Goal: Task Accomplishment & Management: Use online tool/utility

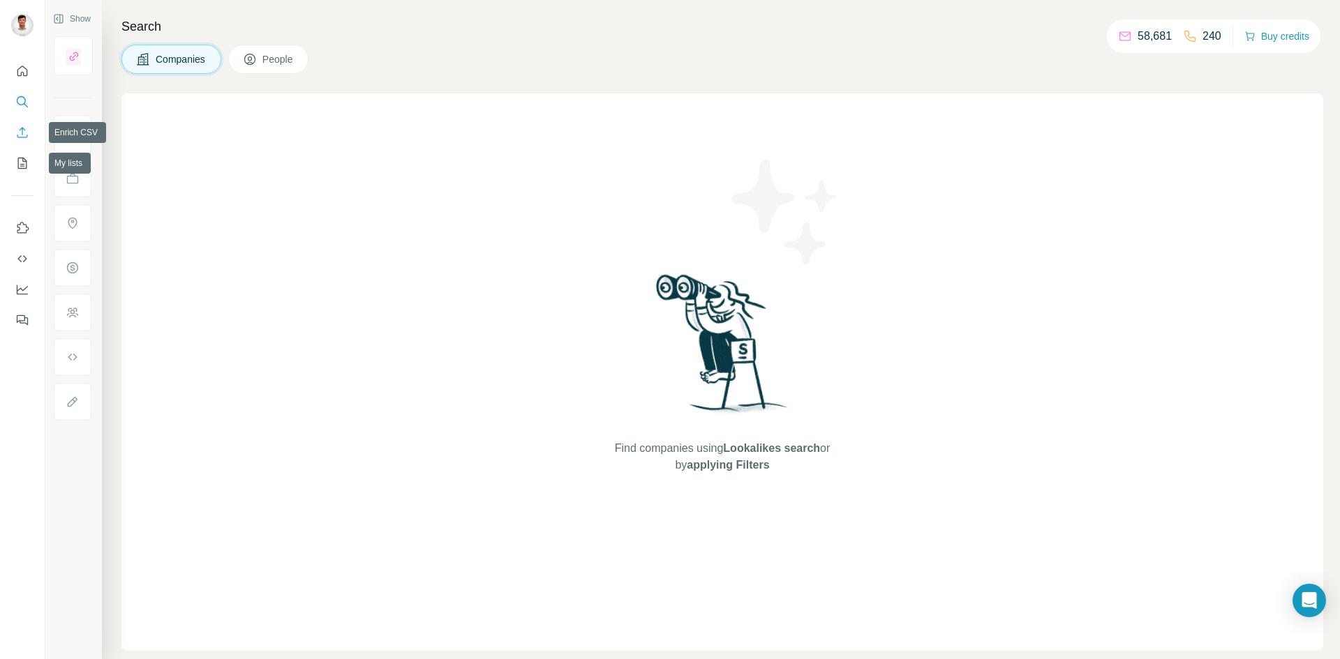
click at [20, 131] on icon "Enrich CSV" at bounding box center [22, 133] width 14 height 14
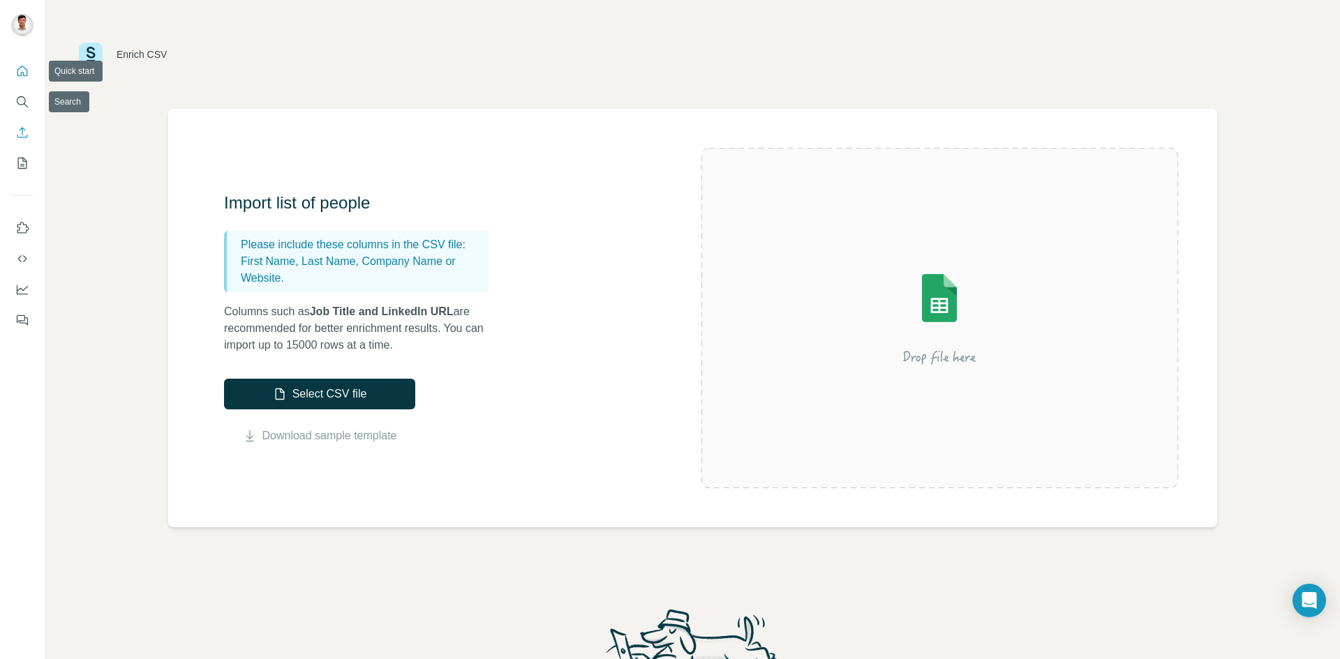
click at [23, 66] on icon "Quick start" at bounding box center [22, 71] width 14 height 14
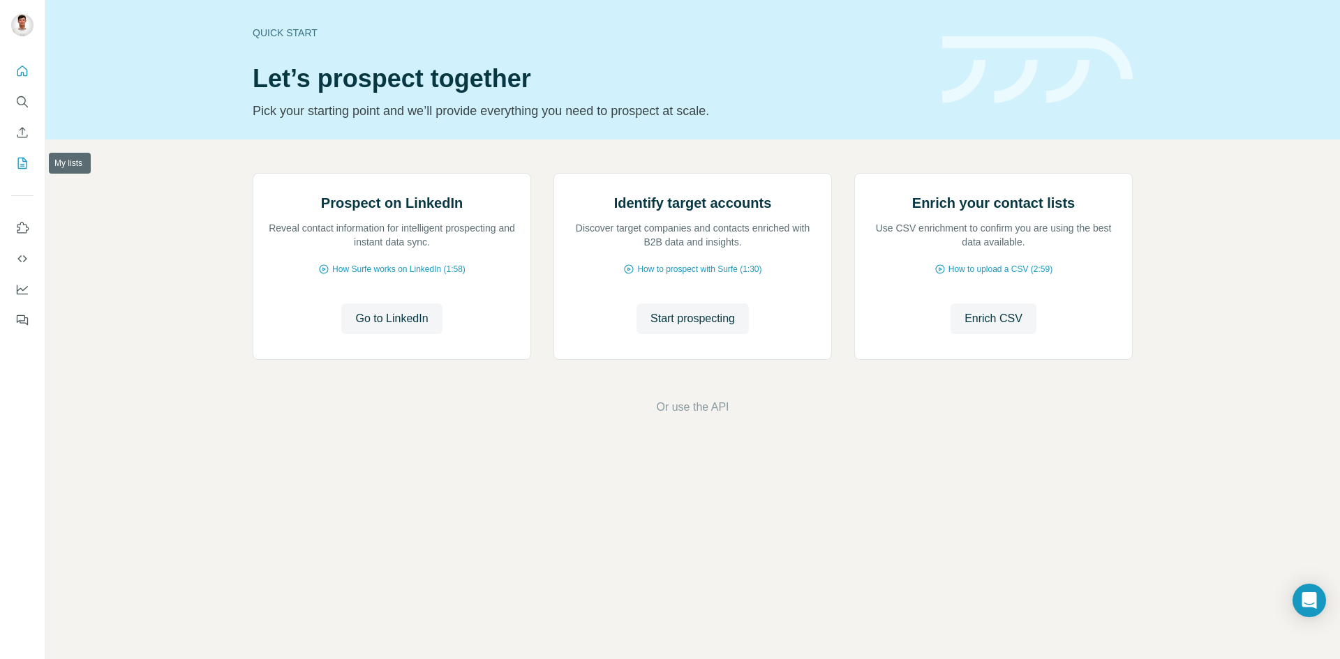
click at [22, 159] on icon "My lists" at bounding box center [22, 163] width 14 height 14
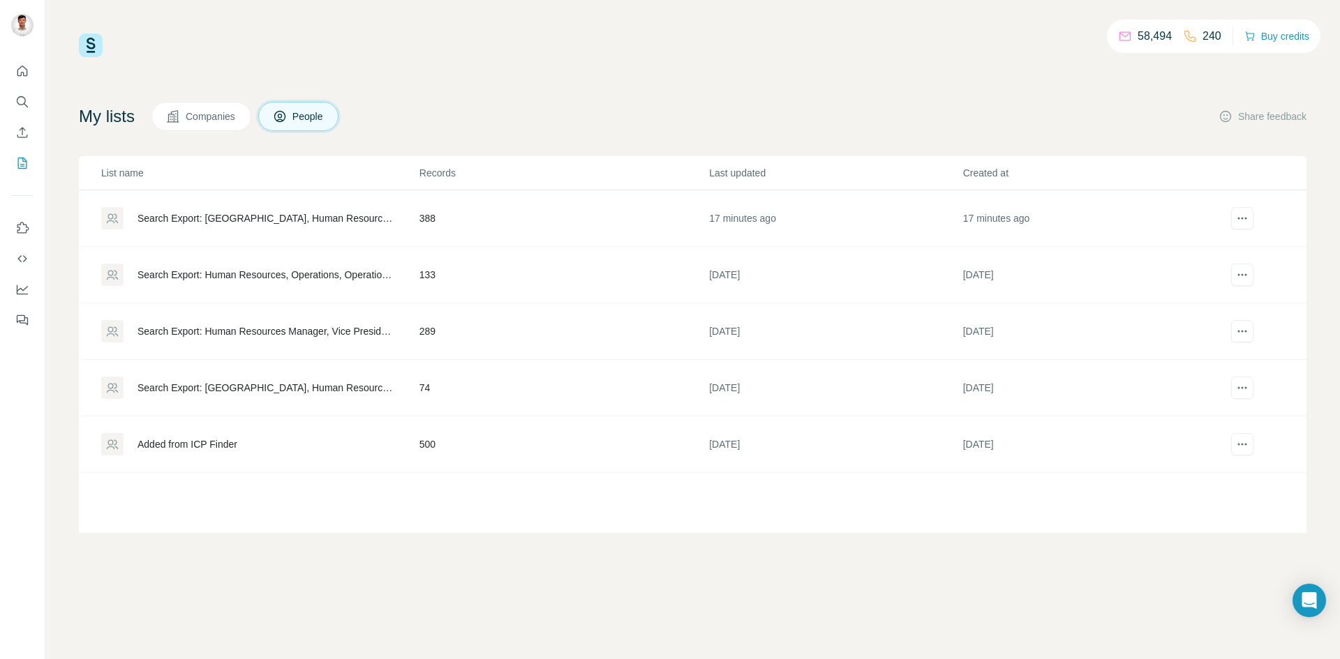
click at [474, 220] on td "388" at bounding box center [564, 218] width 290 height 57
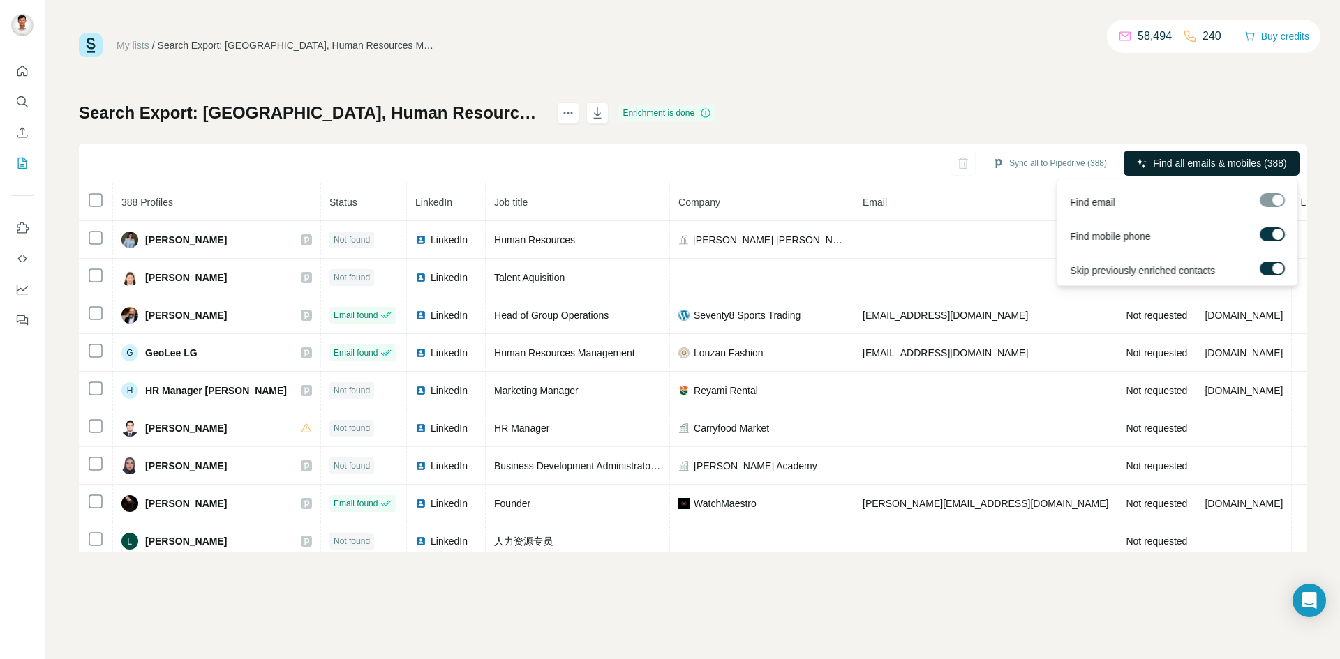
click at [1184, 165] on span "Find all emails & mobiles (388)" at bounding box center [1219, 163] width 133 height 14
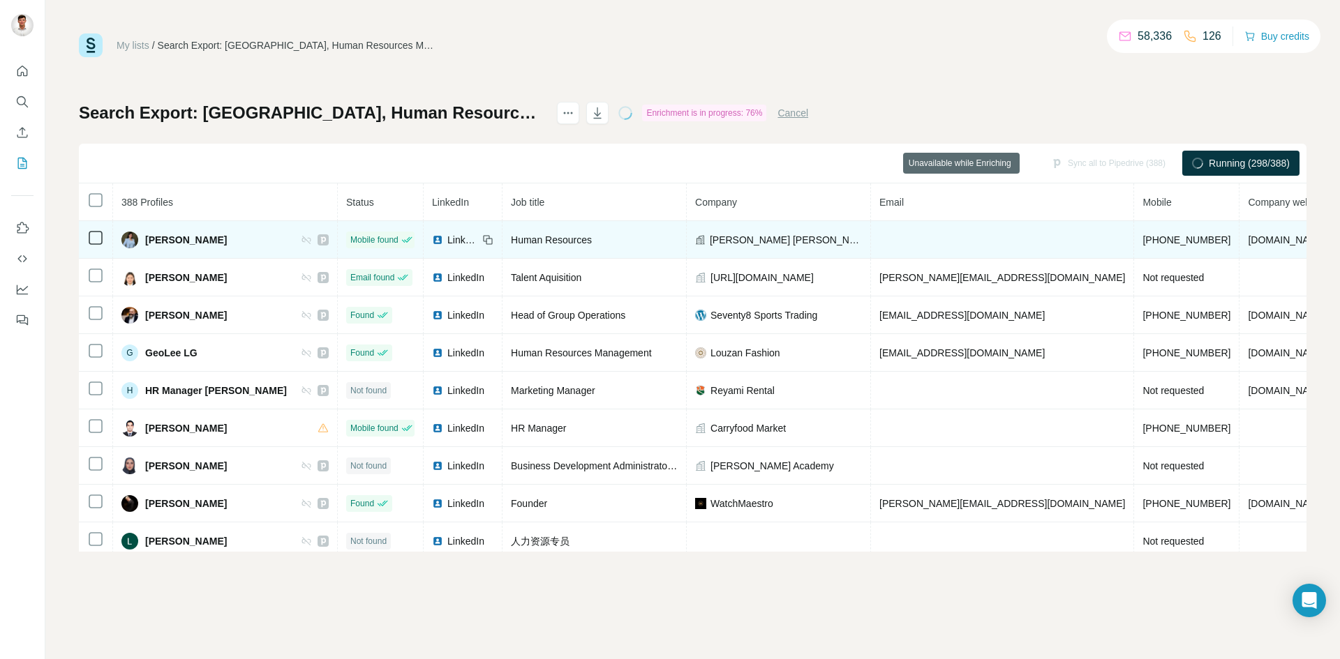
click at [745, 239] on span "[PERSON_NAME] [PERSON_NAME]" at bounding box center [786, 240] width 152 height 14
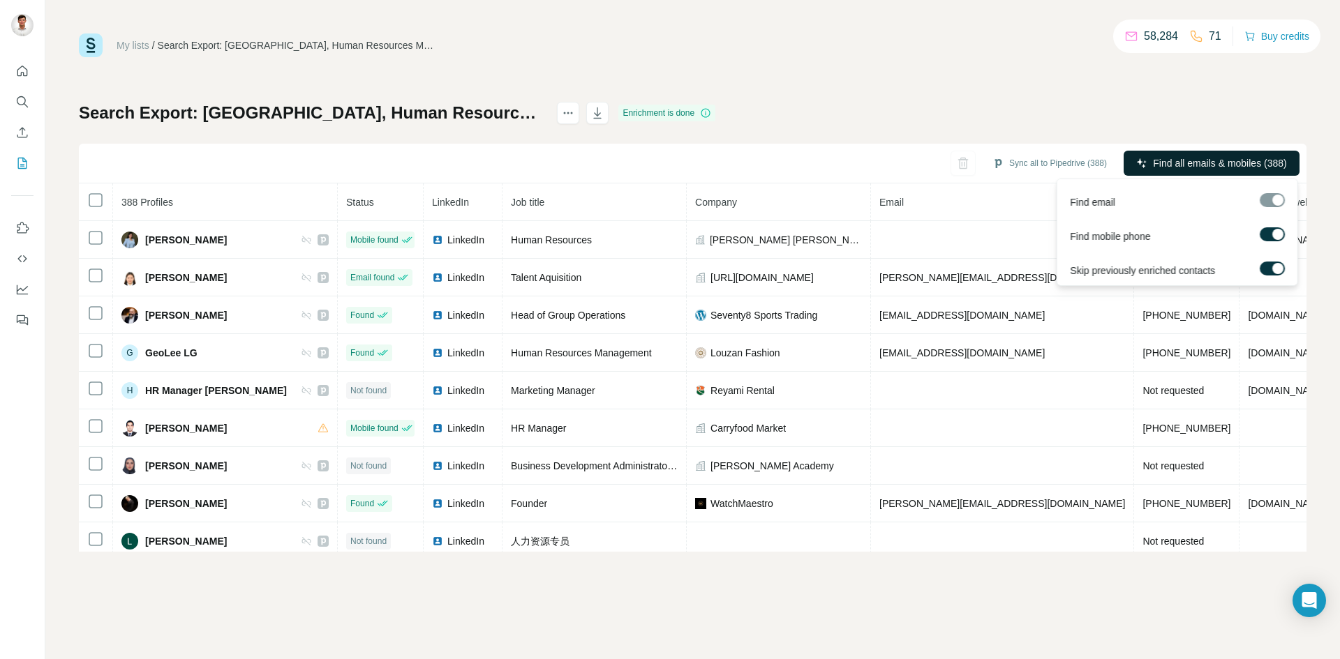
click at [1194, 163] on span "Find all emails & mobiles (388)" at bounding box center [1219, 163] width 133 height 14
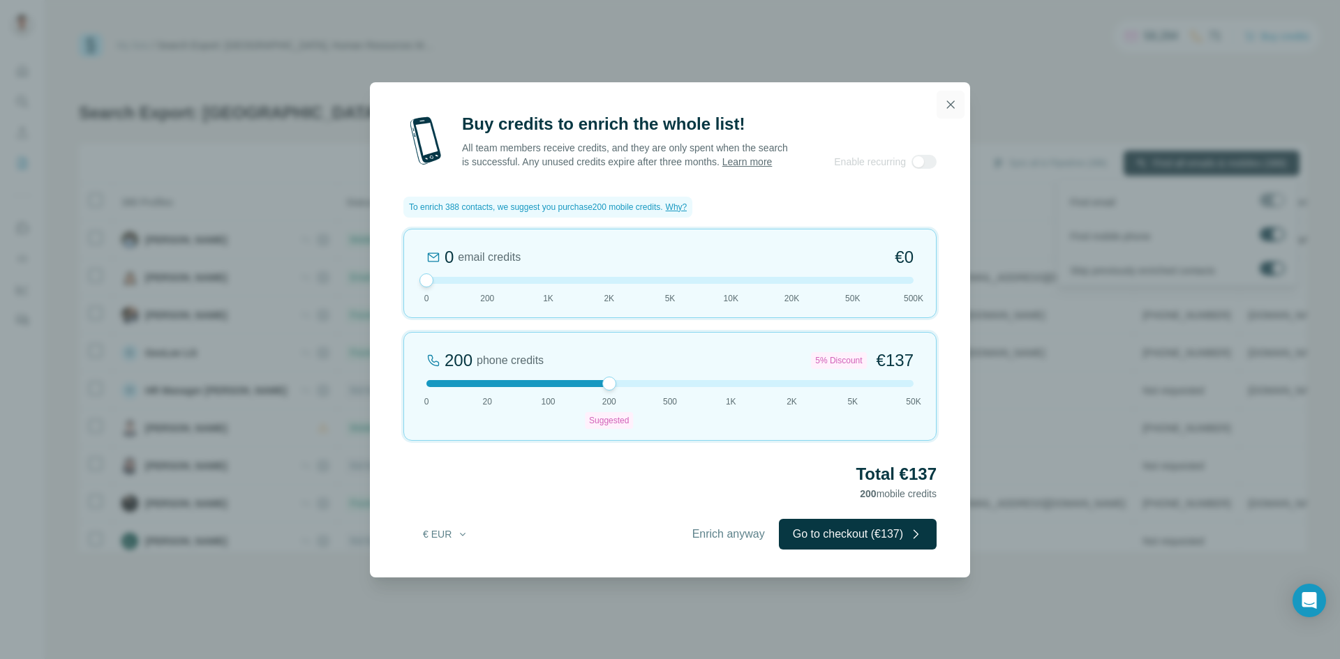
click at [943, 98] on icon "button" at bounding box center [950, 105] width 14 height 14
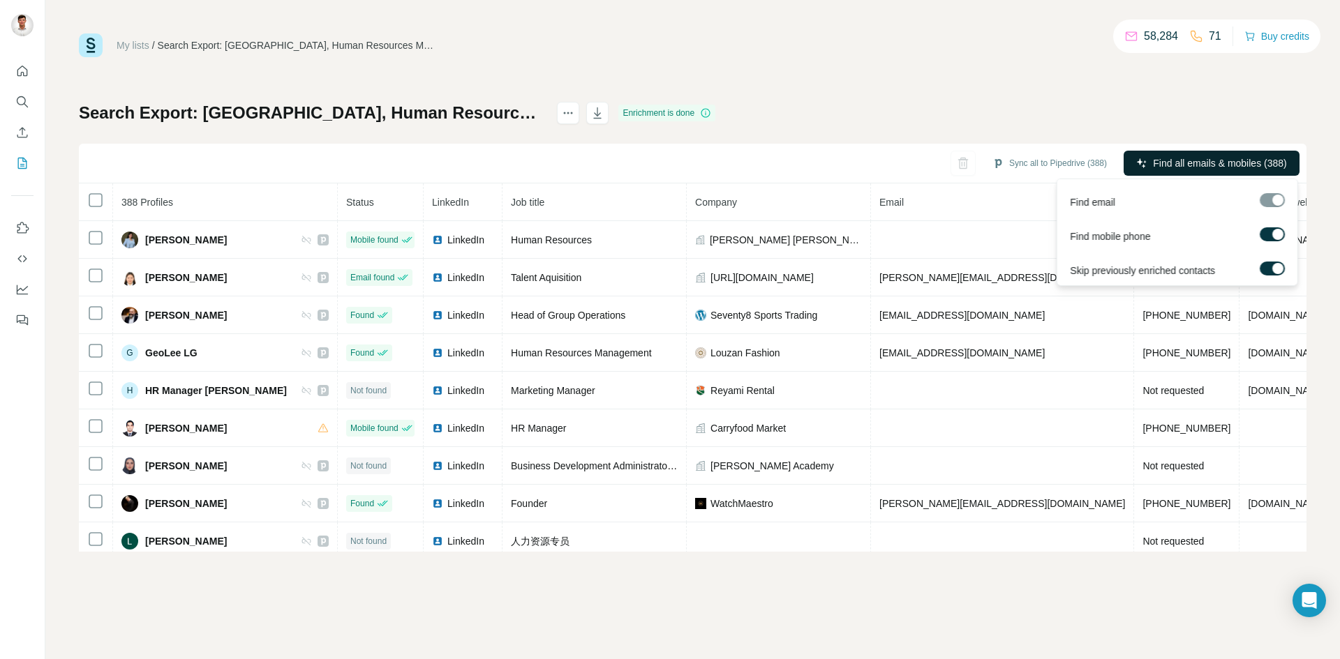
click at [1176, 152] on button "Find all emails & mobiles (388)" at bounding box center [1211, 163] width 176 height 25
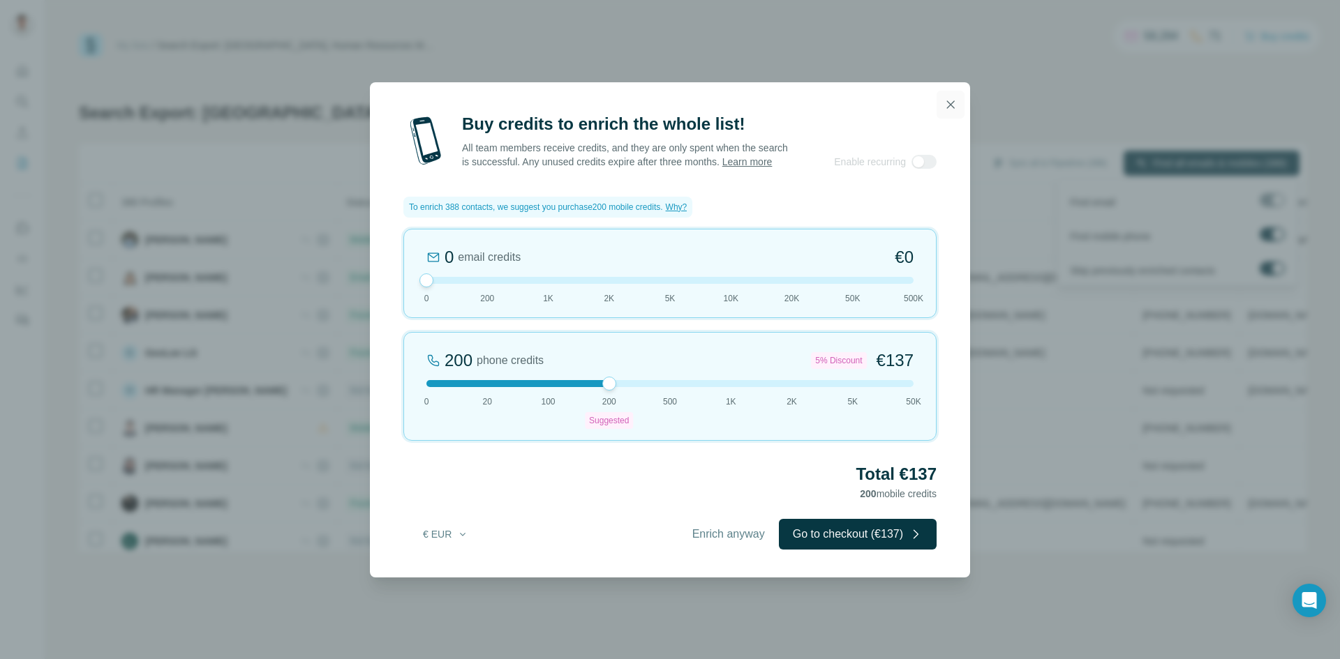
click at [954, 102] on icon "button" at bounding box center [950, 105] width 14 height 14
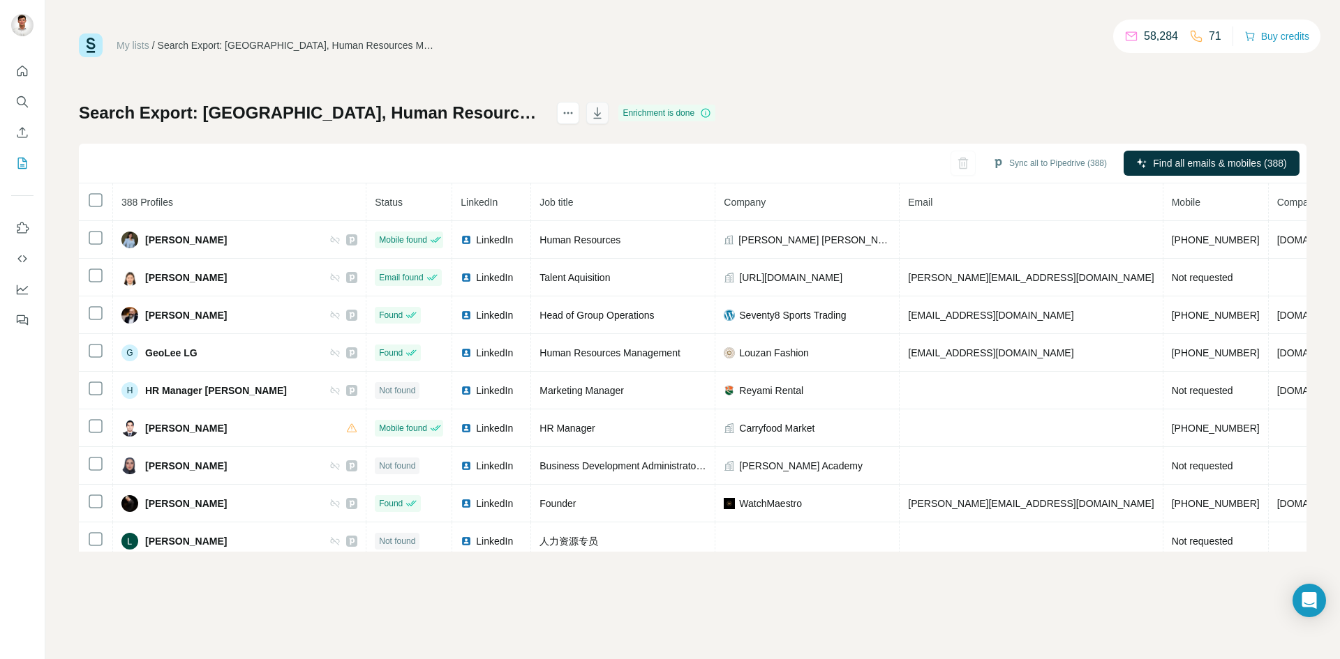
click at [601, 114] on icon "button" at bounding box center [597, 114] width 7 height 4
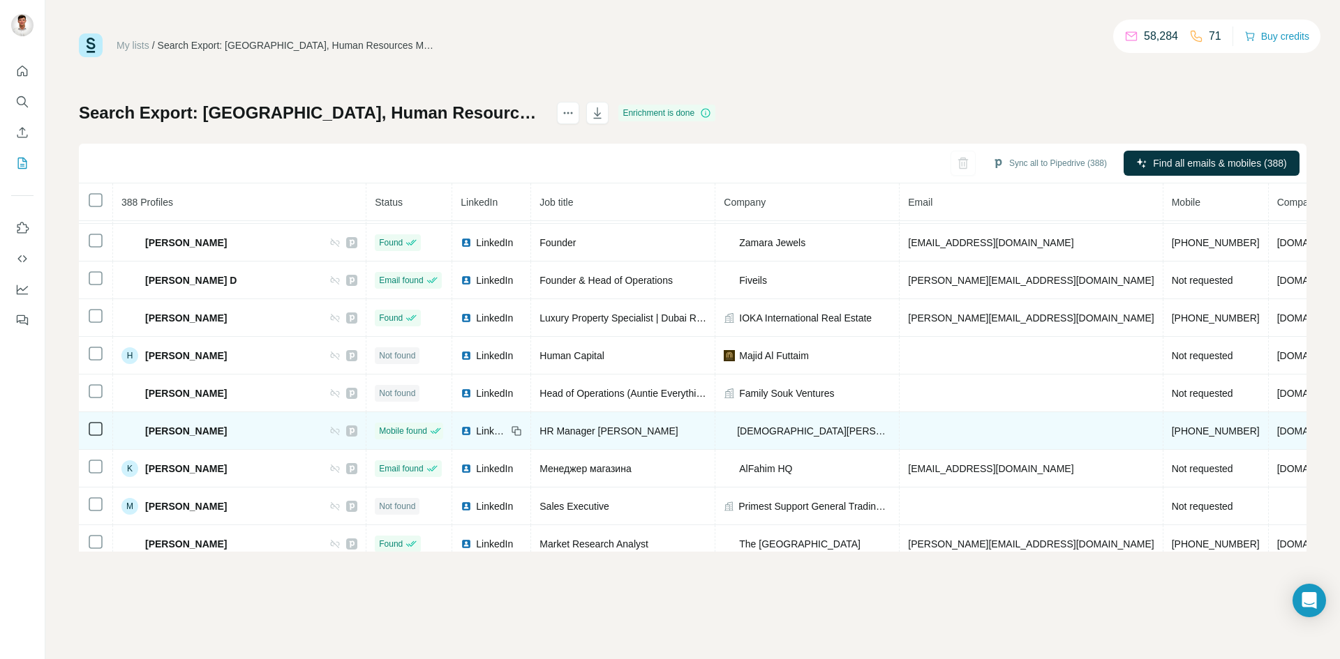
scroll to position [807, 0]
